Goal: Find specific page/section: Find specific page/section

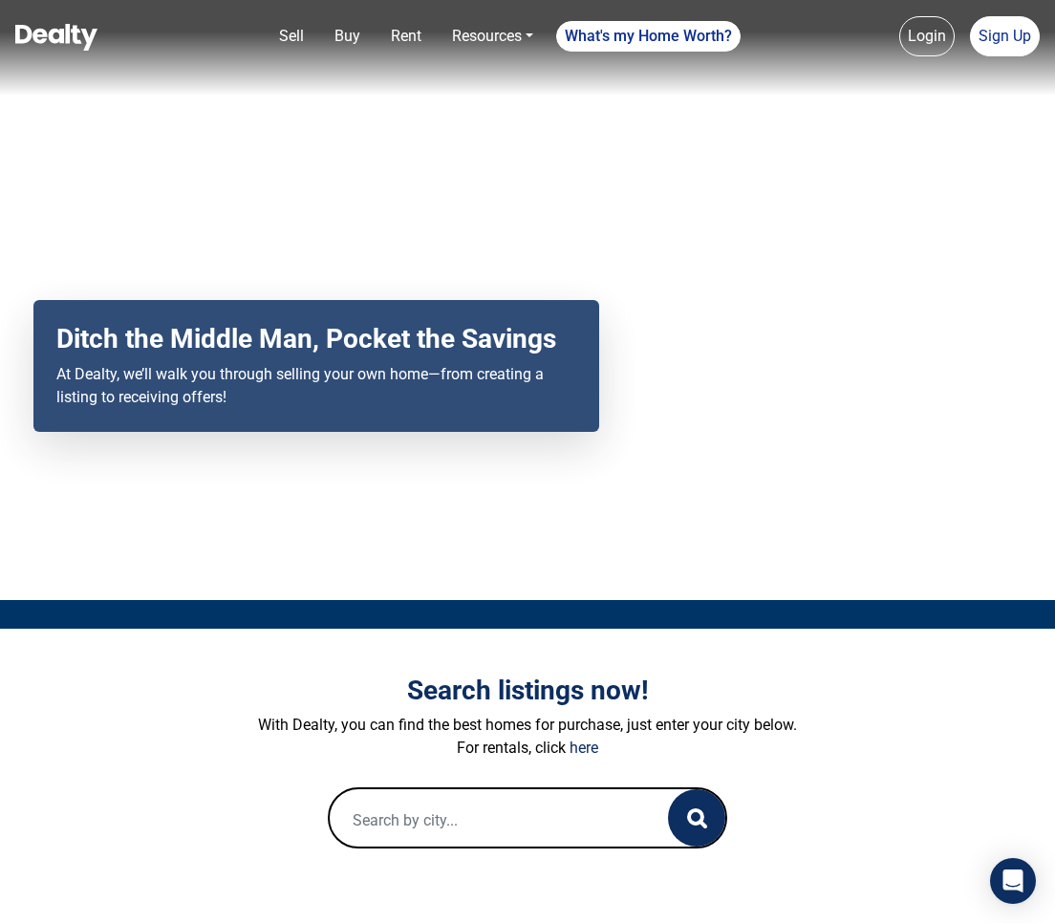
click at [430, 847] on input "text" at bounding box center [488, 820] width 317 height 61
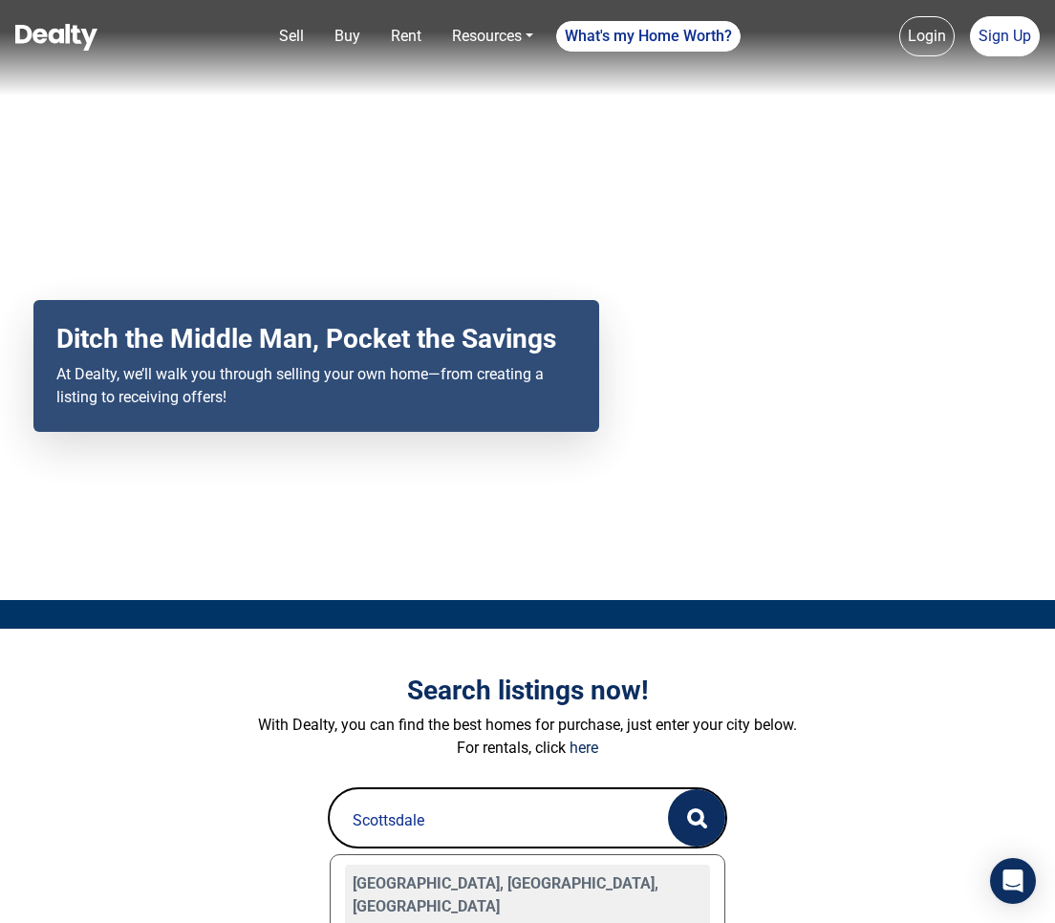
drag, startPoint x: 408, startPoint y: 853, endPoint x: 421, endPoint y: 884, distance: 33.9
click at [421, 884] on div "[GEOGRAPHIC_DATA], [GEOGRAPHIC_DATA], [GEOGRAPHIC_DATA]" at bounding box center [528, 895] width 366 height 61
type input "[GEOGRAPHIC_DATA], [GEOGRAPHIC_DATA], [GEOGRAPHIC_DATA]"
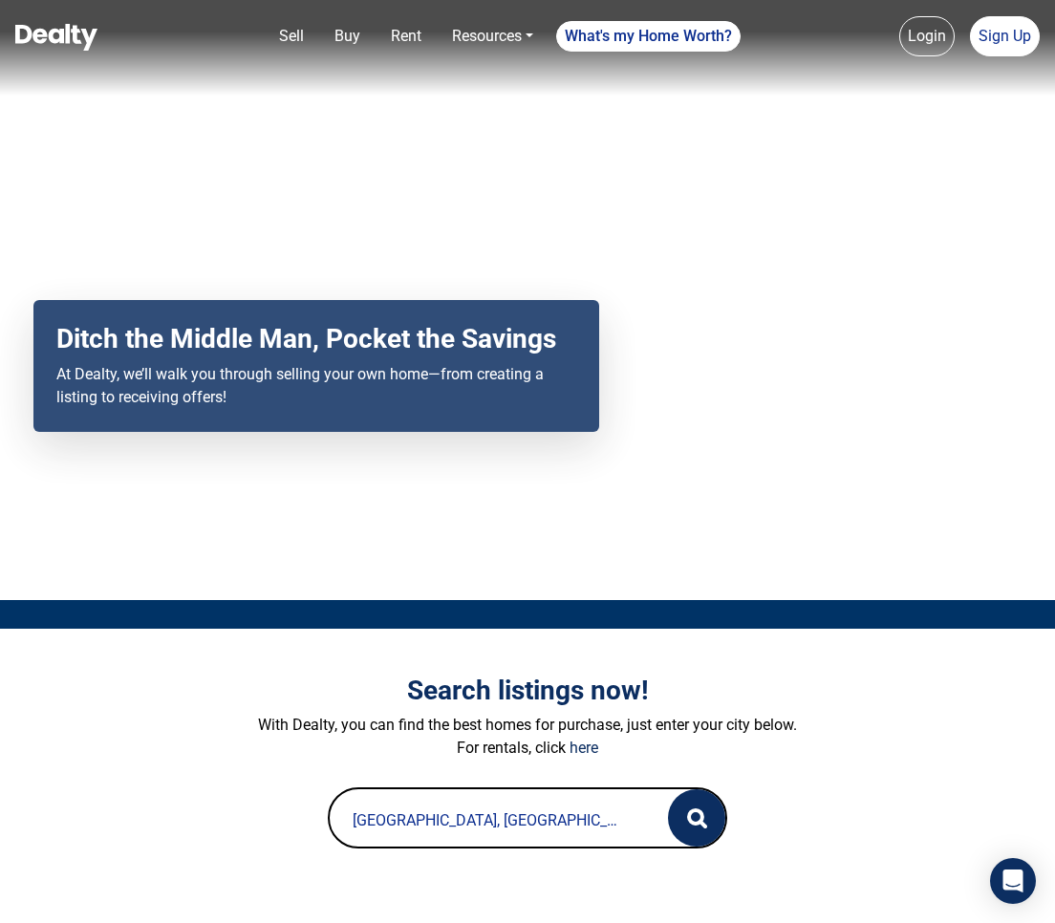
click at [699, 812] on circle "button" at bounding box center [695, 817] width 13 height 13
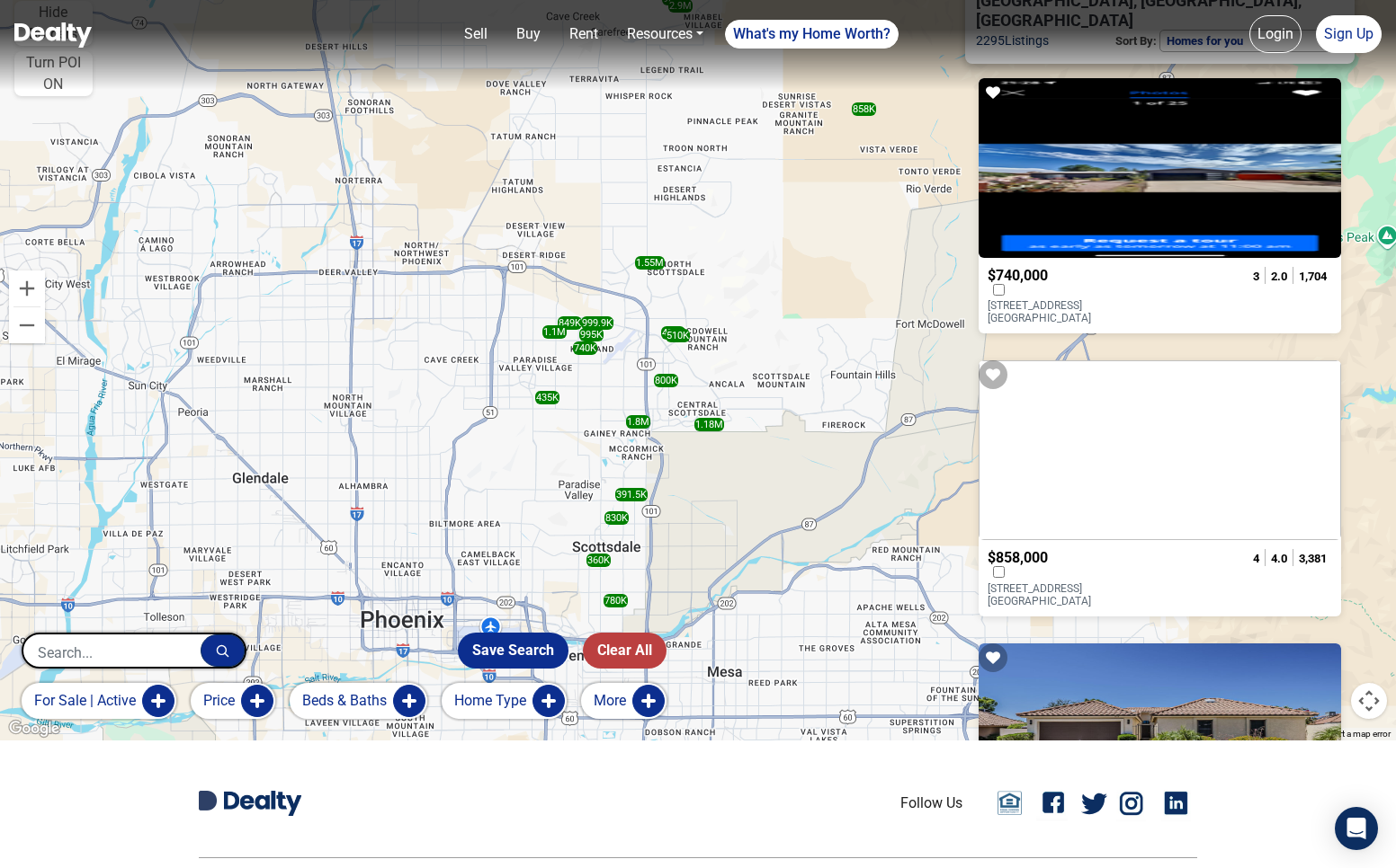
click at [991, 566] on div at bounding box center [1065, 574] width 154 height 16
